Goal: Complete application form

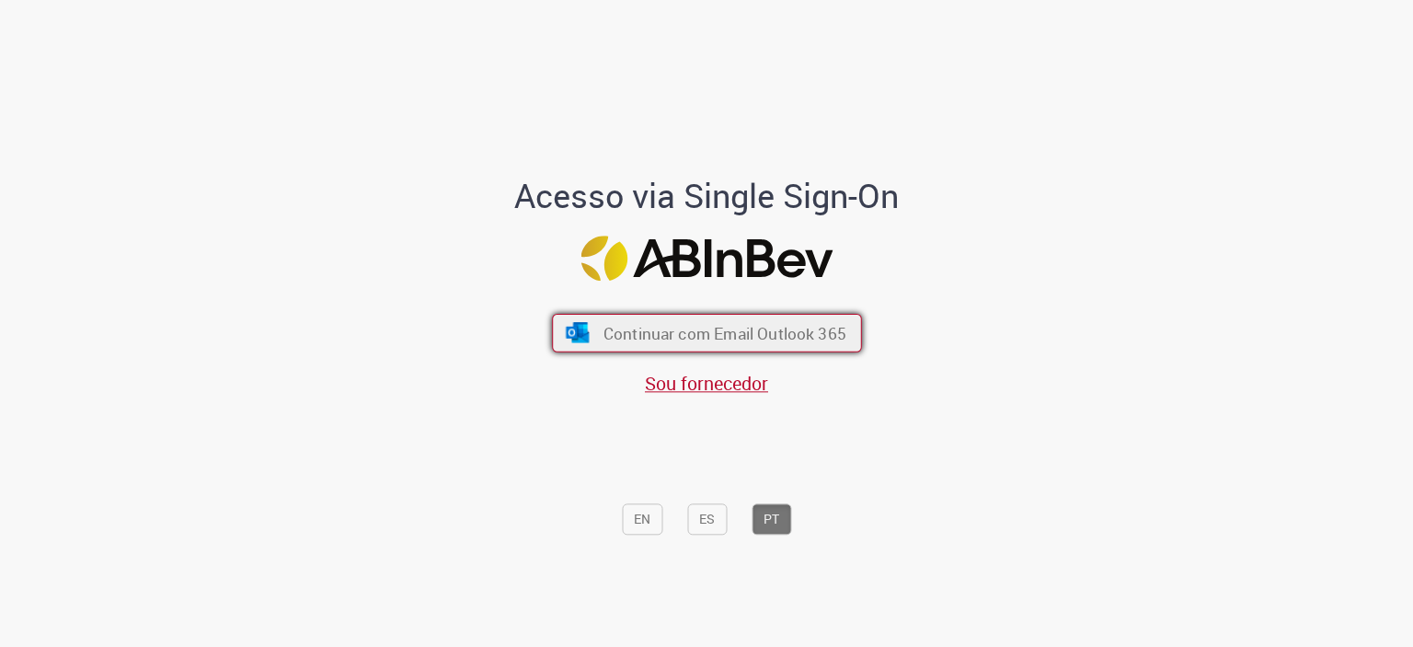
click at [606, 338] on span "Continuar com Email Outlook 365" at bounding box center [723, 332] width 243 height 21
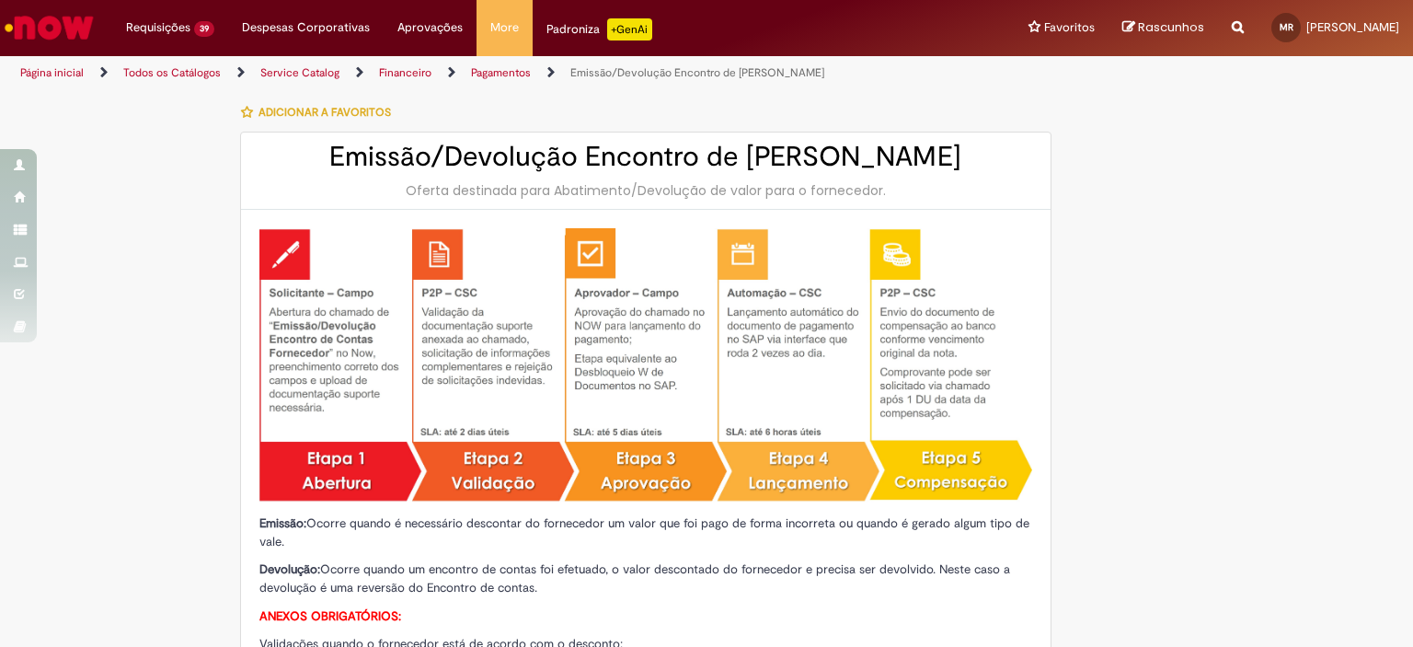
type input "**********"
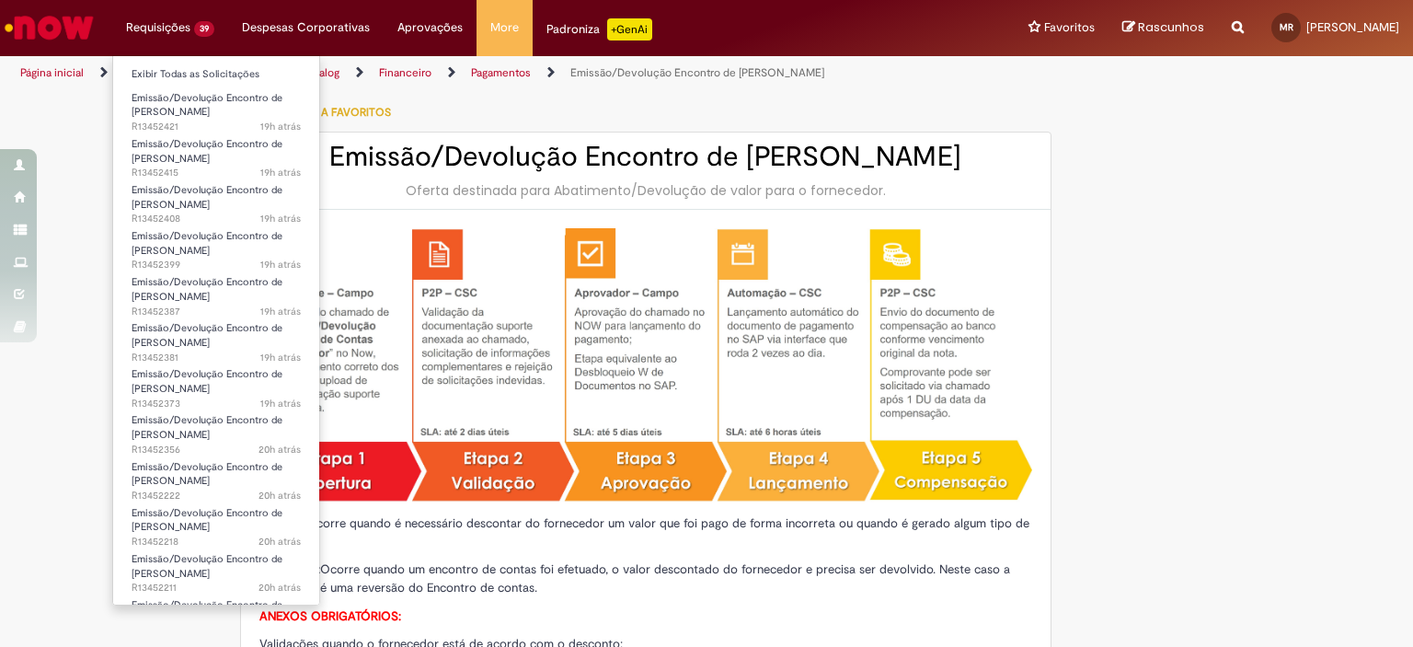
click at [134, 26] on li "Requisições 39 Exibir Todas as Solicitações Emissão/Devolução Encontro de Conta…" at bounding box center [170, 27] width 116 height 55
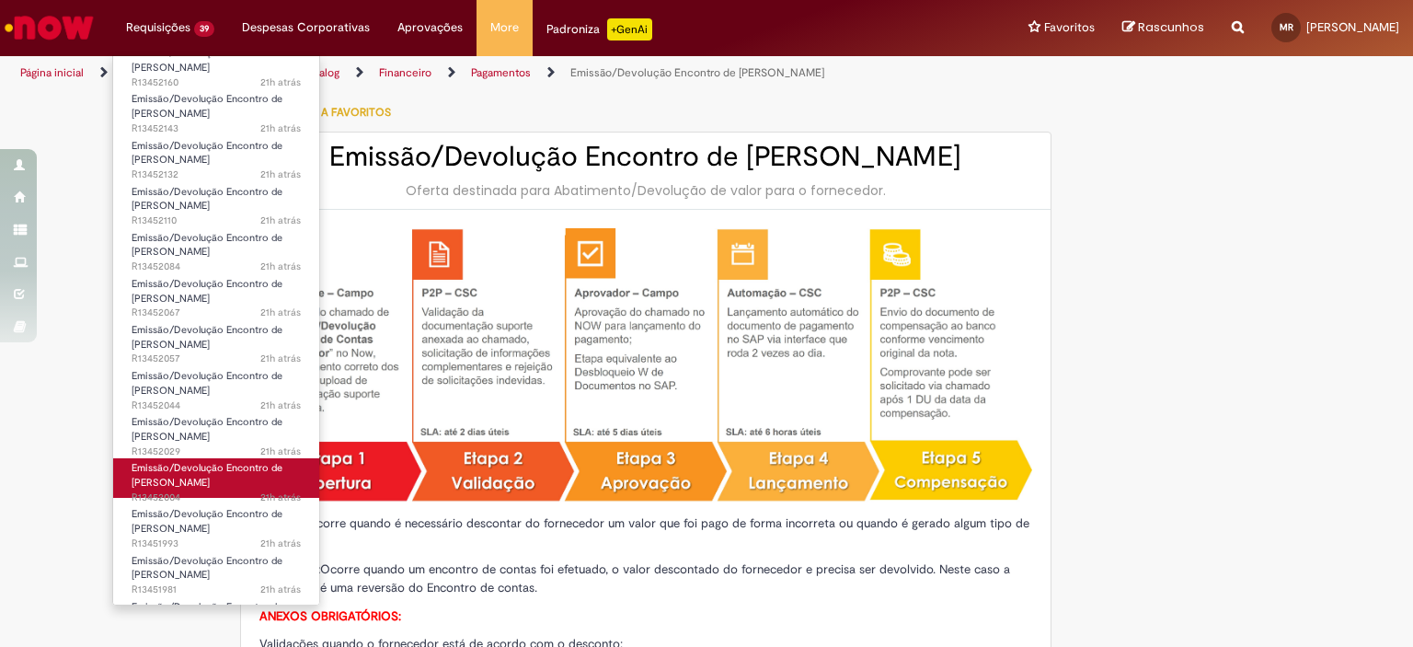
click at [240, 471] on span "Emissão/Devolução Encontro de [PERSON_NAME]" at bounding box center [207, 475] width 151 height 29
